Goal: Find specific page/section: Find specific page/section

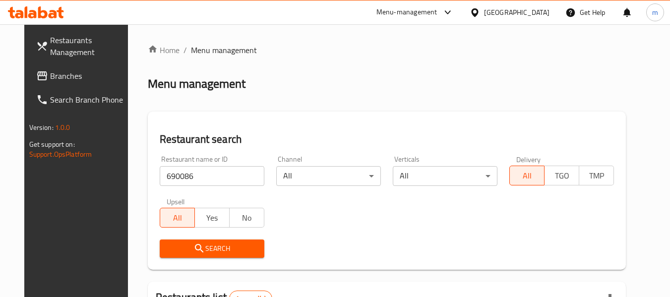
scroll to position [137, 0]
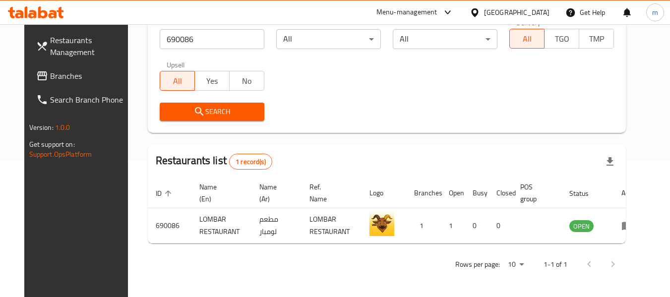
click at [56, 21] on div at bounding box center [36, 12] width 72 height 20
drag, startPoint x: 527, startPoint y: 11, endPoint x: 568, endPoint y: 181, distance: 174.5
click at [480, 11] on icon at bounding box center [475, 12] width 10 height 10
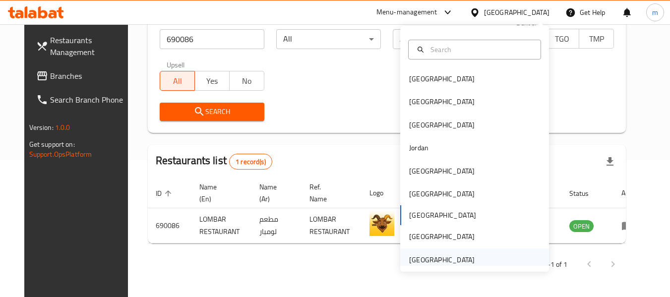
click at [453, 265] on div "[GEOGRAPHIC_DATA]" at bounding box center [441, 259] width 65 height 11
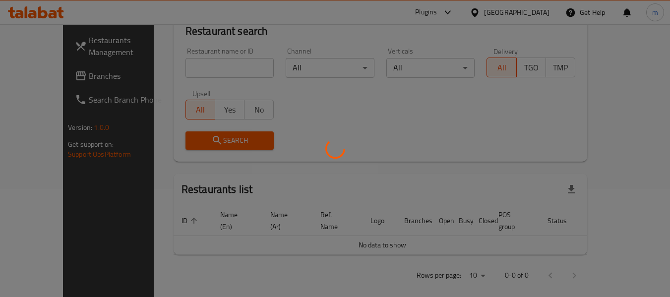
scroll to position [137, 0]
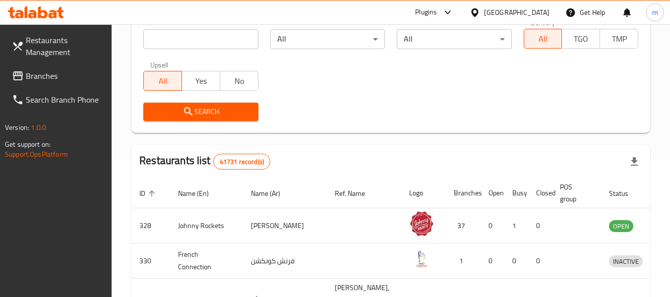
drag, startPoint x: 61, startPoint y: 75, endPoint x: 56, endPoint y: 74, distance: 5.5
click at [61, 75] on span "Branches" at bounding box center [65, 76] width 78 height 12
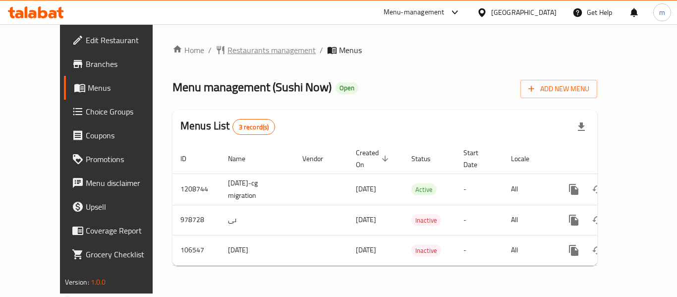
click at [228, 49] on span "Restaurants management" at bounding box center [272, 50] width 88 height 12
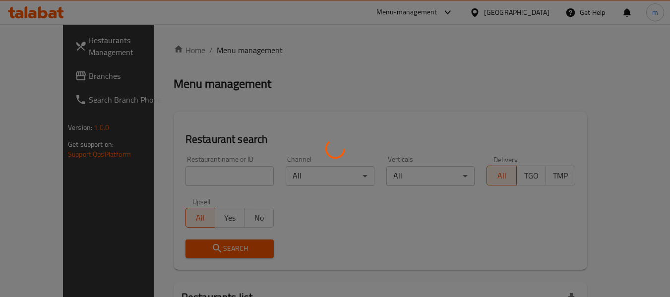
click at [194, 180] on div at bounding box center [335, 148] width 670 height 297
click at [188, 178] on div at bounding box center [335, 148] width 670 height 297
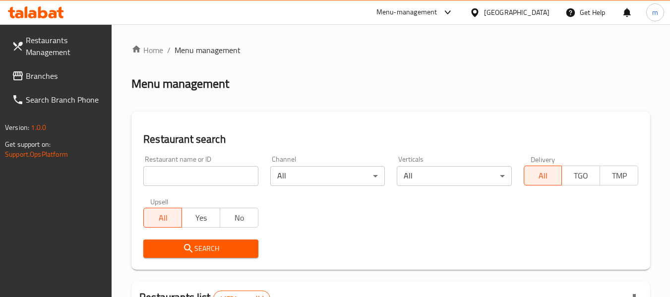
click at [188, 178] on input "search" at bounding box center [200, 176] width 115 height 20
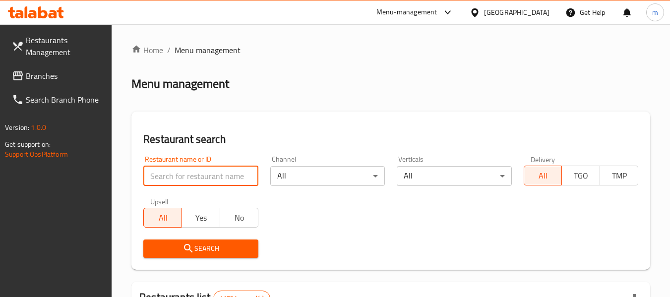
click at [188, 178] on input "search" at bounding box center [200, 176] width 115 height 20
paste input "603239"
type input "603239"
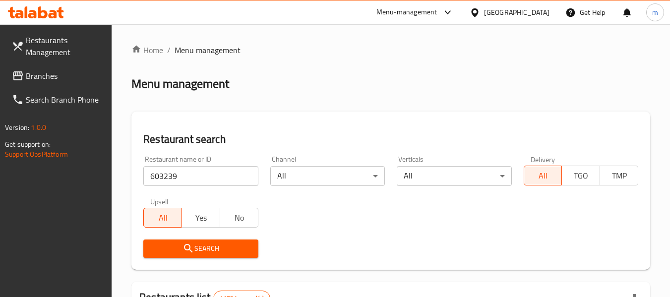
click at [184, 247] on icon "submit" at bounding box center [189, 249] width 12 height 12
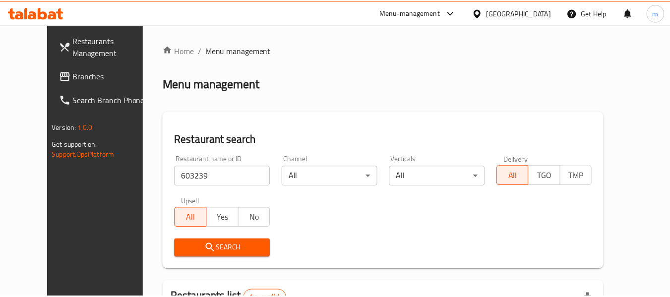
scroll to position [137, 0]
